Goal: Navigation & Orientation: Find specific page/section

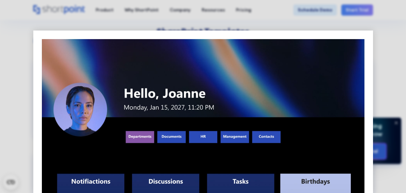
scroll to position [623, 0]
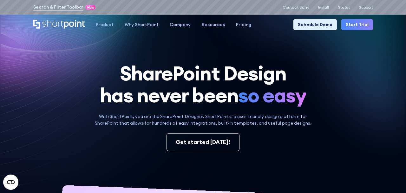
click at [63, 24] on icon "Home" at bounding box center [59, 24] width 52 height 9
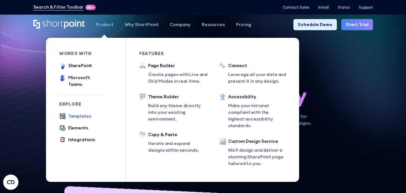
click at [84, 113] on div "Templates" at bounding box center [79, 116] width 23 height 7
